Goal: Find specific page/section: Find specific page/section

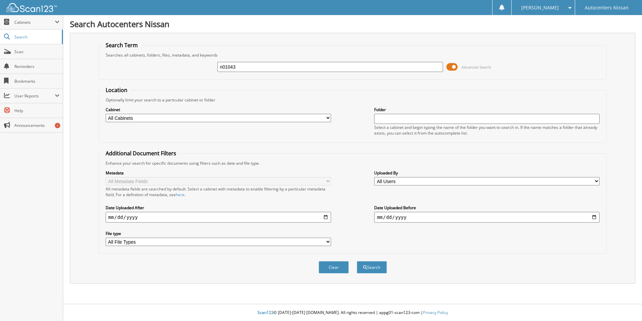
type input "n01043"
click at [357, 261] on button "Search" at bounding box center [372, 267] width 30 height 12
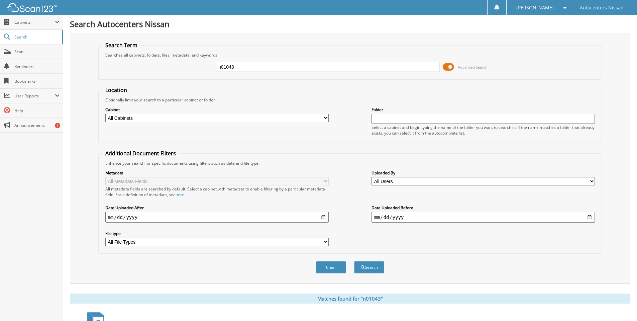
drag, startPoint x: 254, startPoint y: 68, endPoint x: 191, endPoint y: 70, distance: 62.3
click at [191, 70] on div "n01043 Advanced Search" at bounding box center [350, 67] width 497 height 18
type input "weyerich"
click at [354, 261] on button "Search" at bounding box center [369, 267] width 30 height 12
click at [25, 22] on span "Cabinets" at bounding box center [34, 22] width 40 height 6
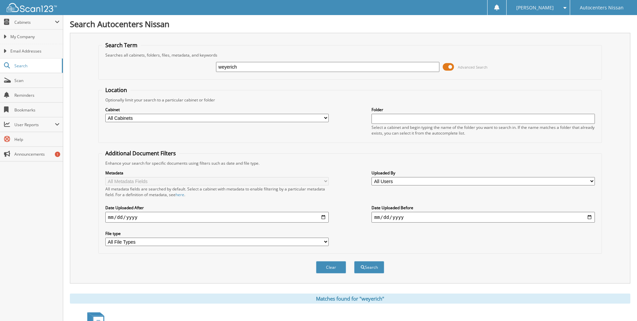
click at [446, 68] on span at bounding box center [448, 67] width 11 height 10
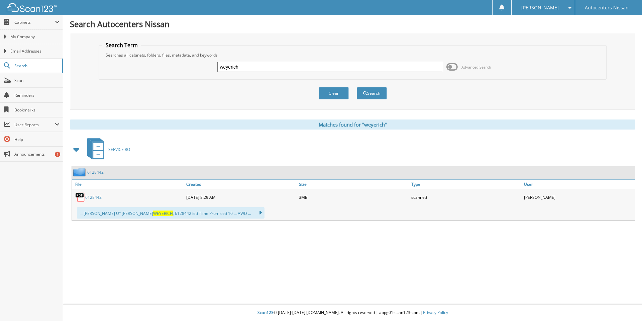
click at [91, 196] on link "6128442" at bounding box center [93, 197] width 16 height 6
